Goal: Register for event/course

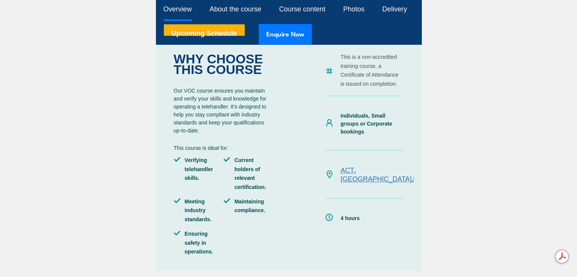
click at [450, 175] on link "TAS" at bounding box center [456, 179] width 13 height 8
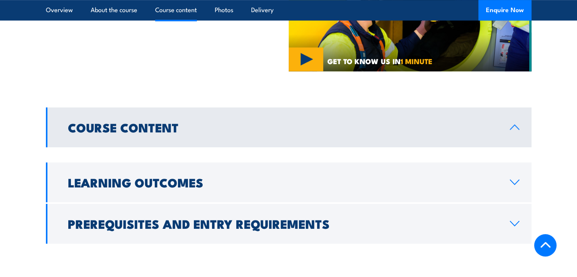
scroll to position [455, 0]
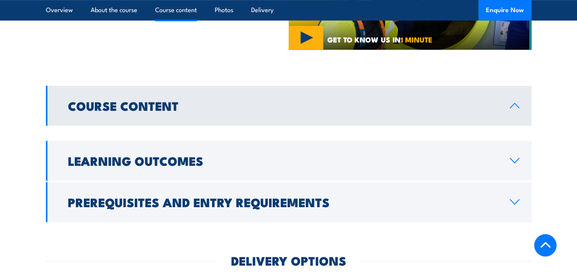
click at [516, 102] on icon at bounding box center [514, 105] width 10 height 6
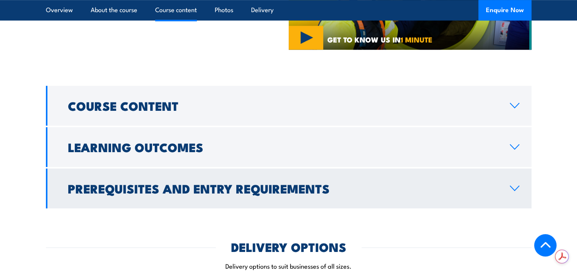
scroll to position [0, 0]
click at [514, 185] on icon at bounding box center [514, 188] width 10 height 6
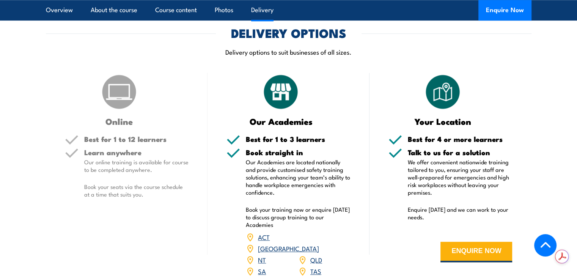
click at [317, 266] on link "TAS" at bounding box center [315, 270] width 11 height 9
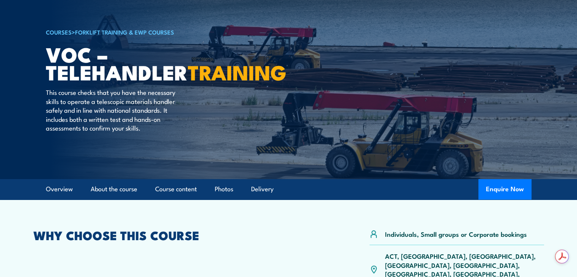
scroll to position [38, 0]
click at [185, 191] on link "Course content" at bounding box center [176, 189] width 42 height 20
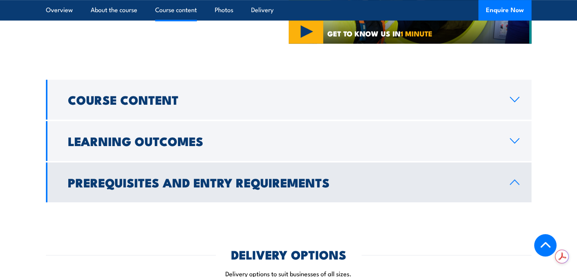
scroll to position [467, 0]
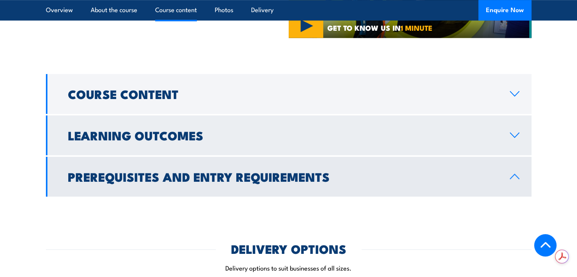
click at [514, 132] on icon at bounding box center [514, 135] width 10 height 6
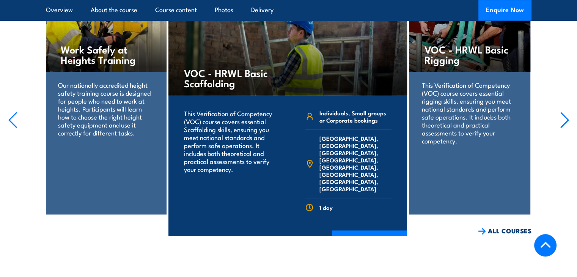
scroll to position [998, 0]
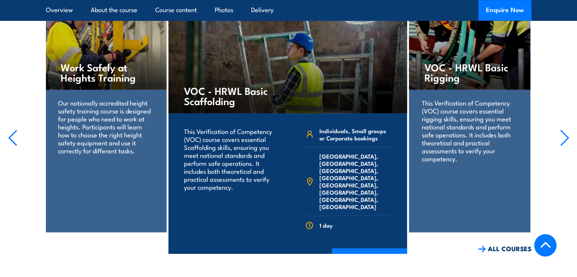
click at [112, 62] on h4 "Work Safely at Heights Training" at bounding box center [106, 72] width 90 height 20
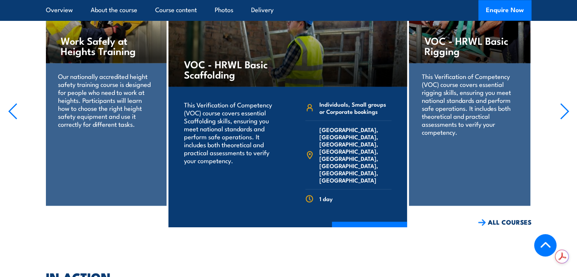
scroll to position [1036, 0]
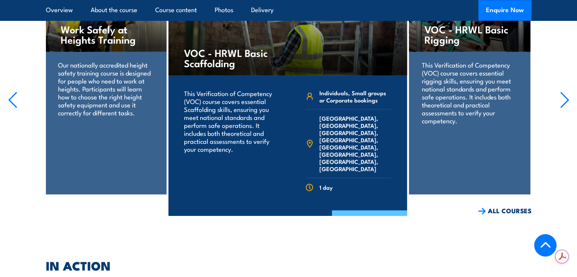
click at [342, 210] on link "COURSE DETAILS" at bounding box center [369, 220] width 75 height 20
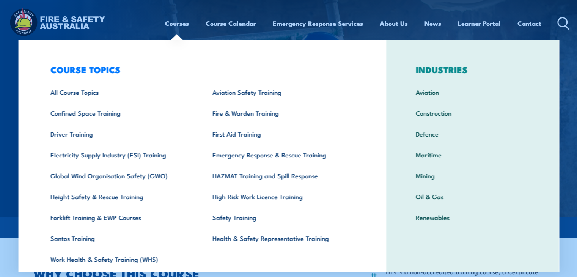
click at [179, 23] on link "Courses" at bounding box center [177, 23] width 24 height 20
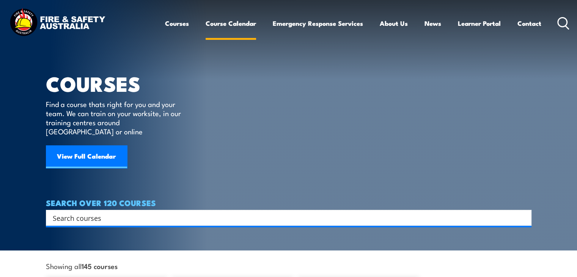
click at [244, 22] on link "Course Calendar" at bounding box center [231, 23] width 50 height 20
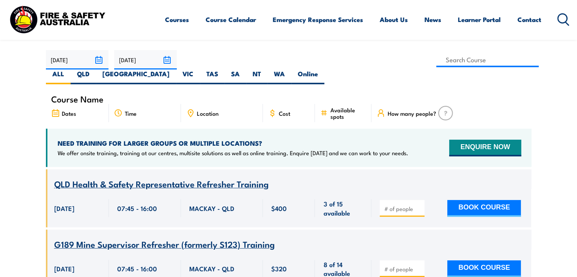
scroll to position [228, 0]
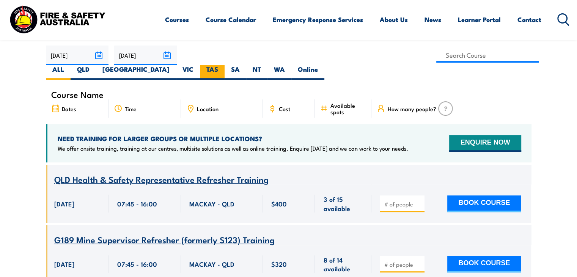
click at [225, 65] on label "TAS" at bounding box center [212, 72] width 25 height 15
click at [223, 65] on input "TAS" at bounding box center [220, 67] width 5 height 5
radio input "true"
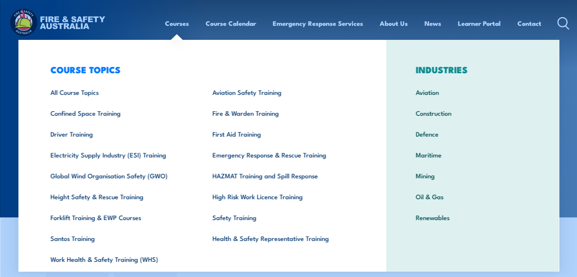
click at [173, 25] on link "Courses" at bounding box center [177, 23] width 24 height 20
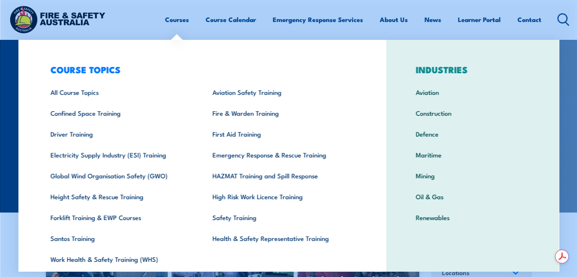
click at [177, 20] on link "Courses" at bounding box center [177, 19] width 24 height 20
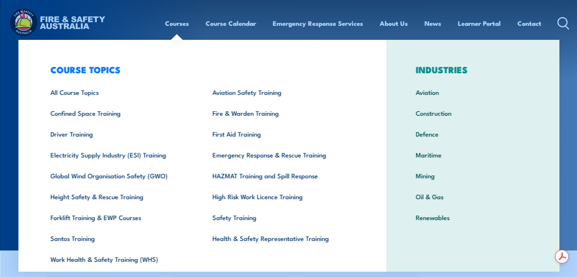
click at [174, 21] on link "Courses" at bounding box center [177, 23] width 24 height 20
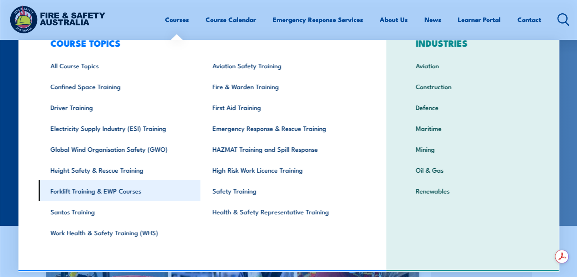
scroll to position [38, 0]
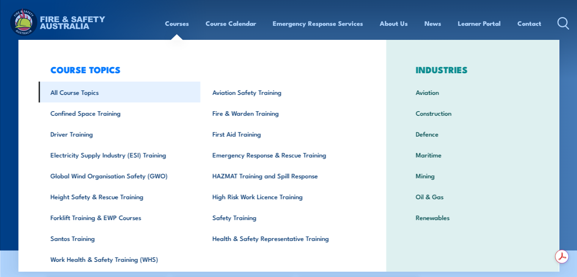
click at [89, 95] on link "All Course Topics" at bounding box center [119, 92] width 162 height 21
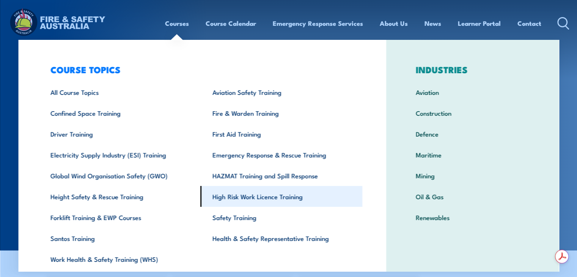
click at [298, 196] on link "High Risk Work Licence Training" at bounding box center [281, 196] width 162 height 21
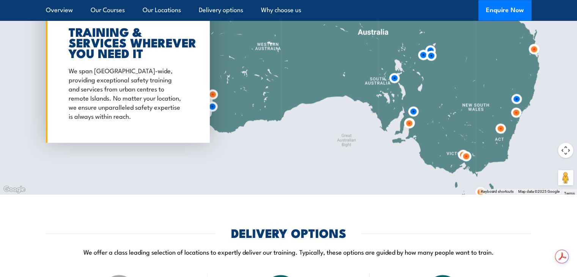
scroll to position [1024, 0]
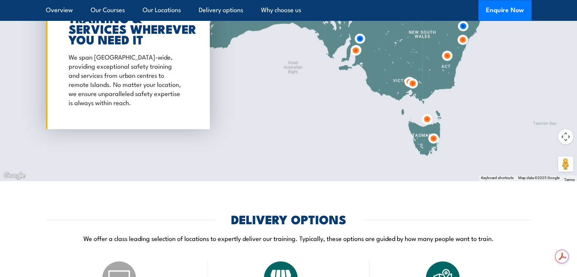
drag, startPoint x: 424, startPoint y: 160, endPoint x: 372, endPoint y: 100, distance: 79.8
click at [372, 100] on div at bounding box center [288, 54] width 577 height 253
click at [429, 117] on img at bounding box center [428, 119] width 20 height 20
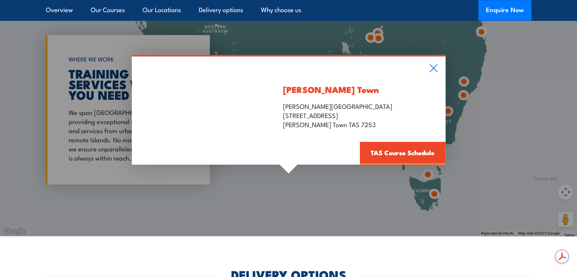
scroll to position [986, 0]
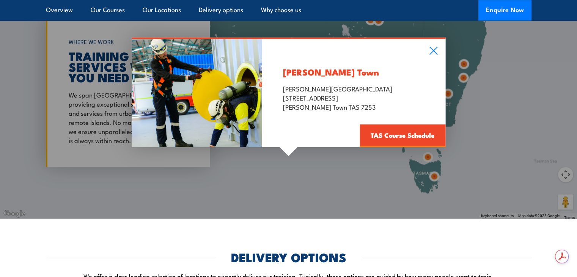
click at [462, 180] on div "[PERSON_NAME] Town [PERSON_NAME][GEOGRAPHIC_DATA] [STREET_ADDRESS][PERSON_NAME]…" at bounding box center [288, 92] width 577 height 253
click at [430, 49] on icon at bounding box center [433, 50] width 9 height 8
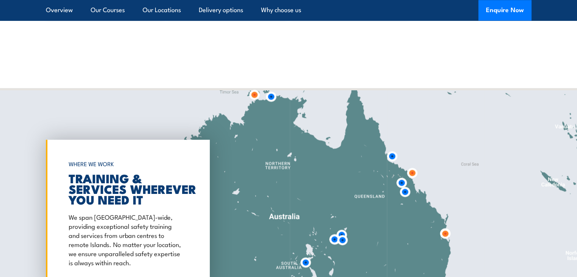
scroll to position [0, 0]
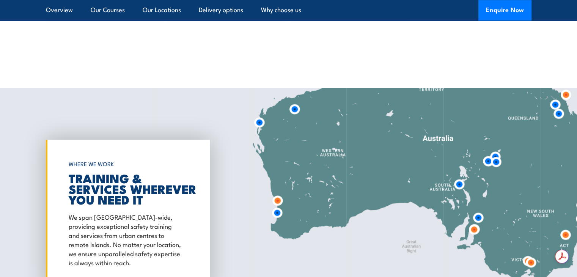
drag, startPoint x: 324, startPoint y: 144, endPoint x: 446, endPoint y: 170, distance: 125.6
click at [449, 159] on div at bounding box center [288, 214] width 577 height 253
